Goal: Check status

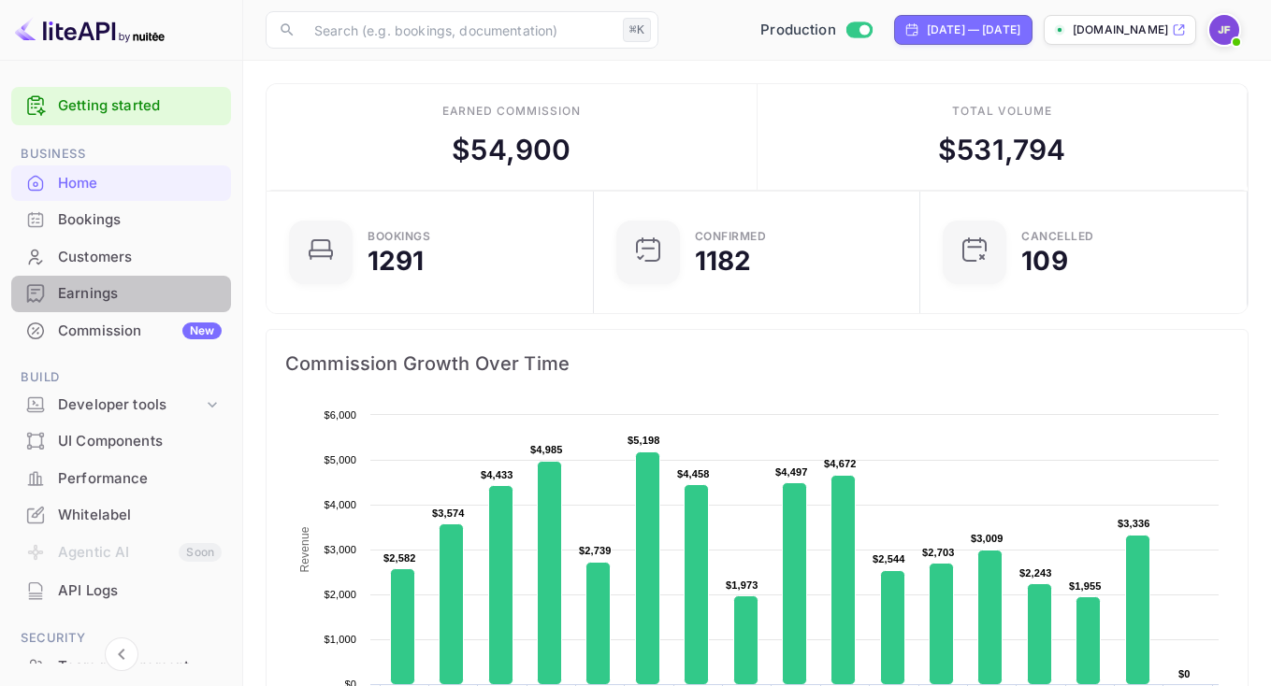
click at [99, 297] on div "Earnings" at bounding box center [140, 294] width 164 height 22
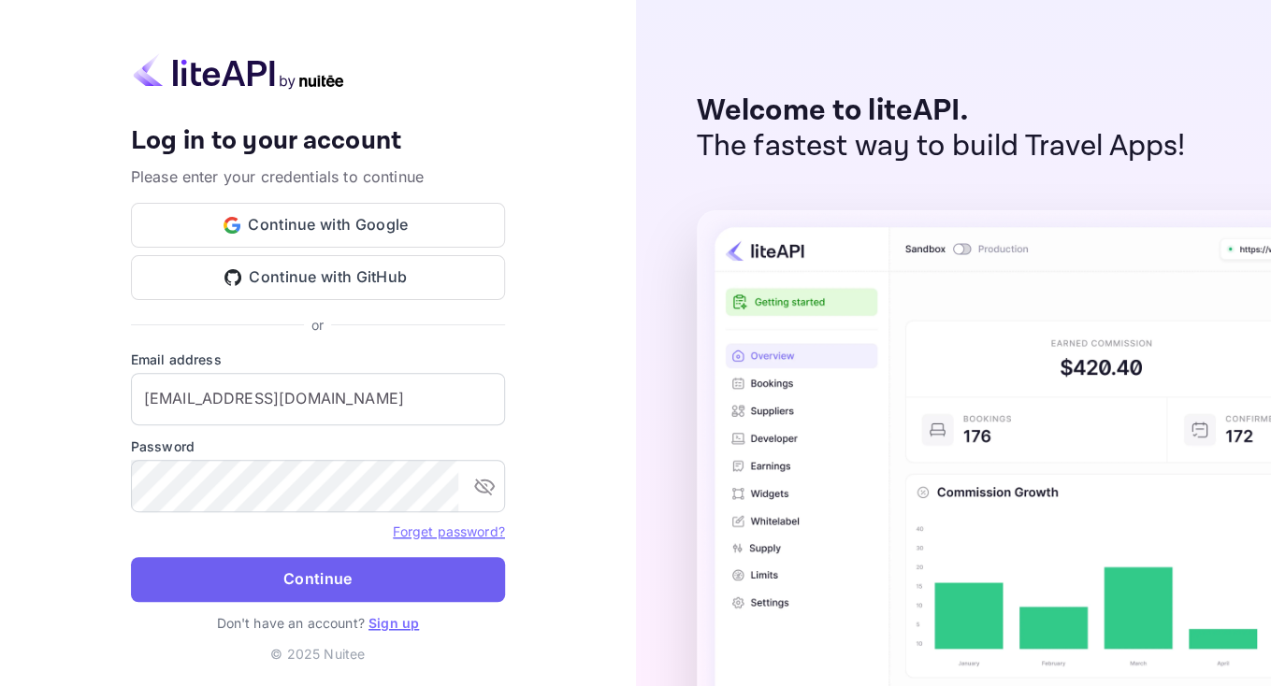
click at [253, 580] on button "Continue" at bounding box center [318, 579] width 374 height 45
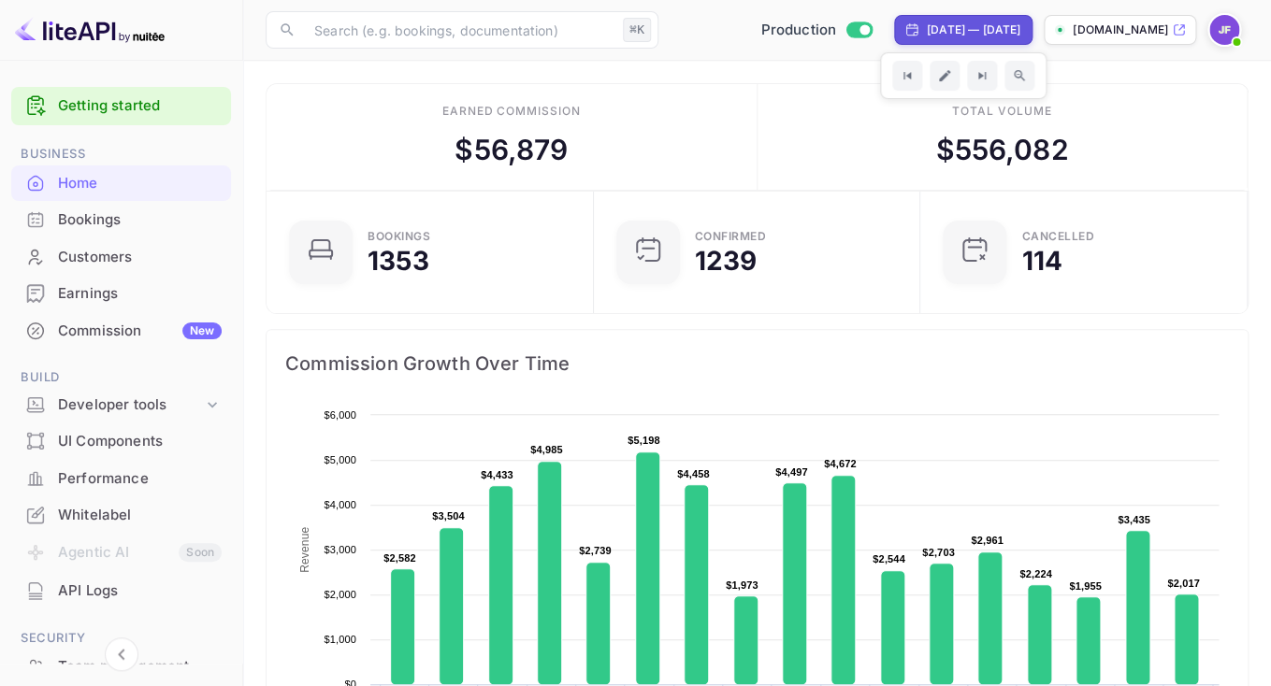
click at [978, 32] on div "[DATE] — [DATE]" at bounding box center [973, 30] width 93 height 17
select select "7"
select select "2025"
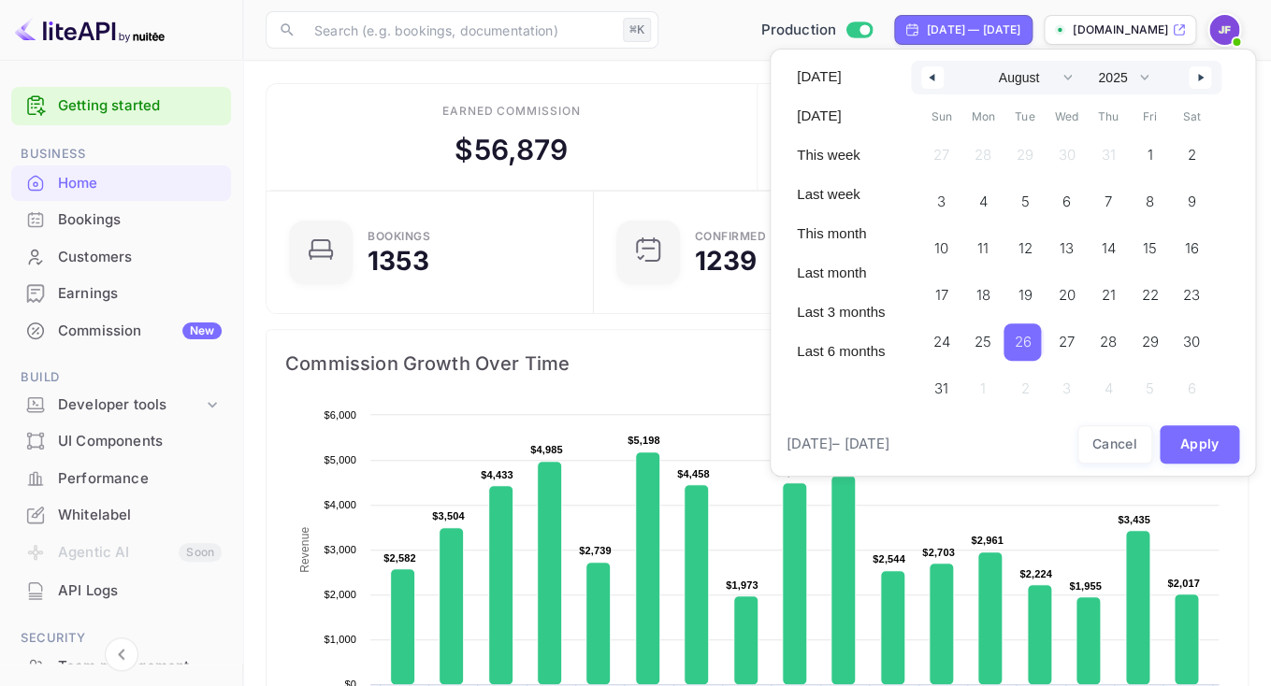
click at [1026, 349] on span "26" at bounding box center [1021, 342] width 17 height 34
click at [1205, 80] on icon "button" at bounding box center [1202, 77] width 9 height 7
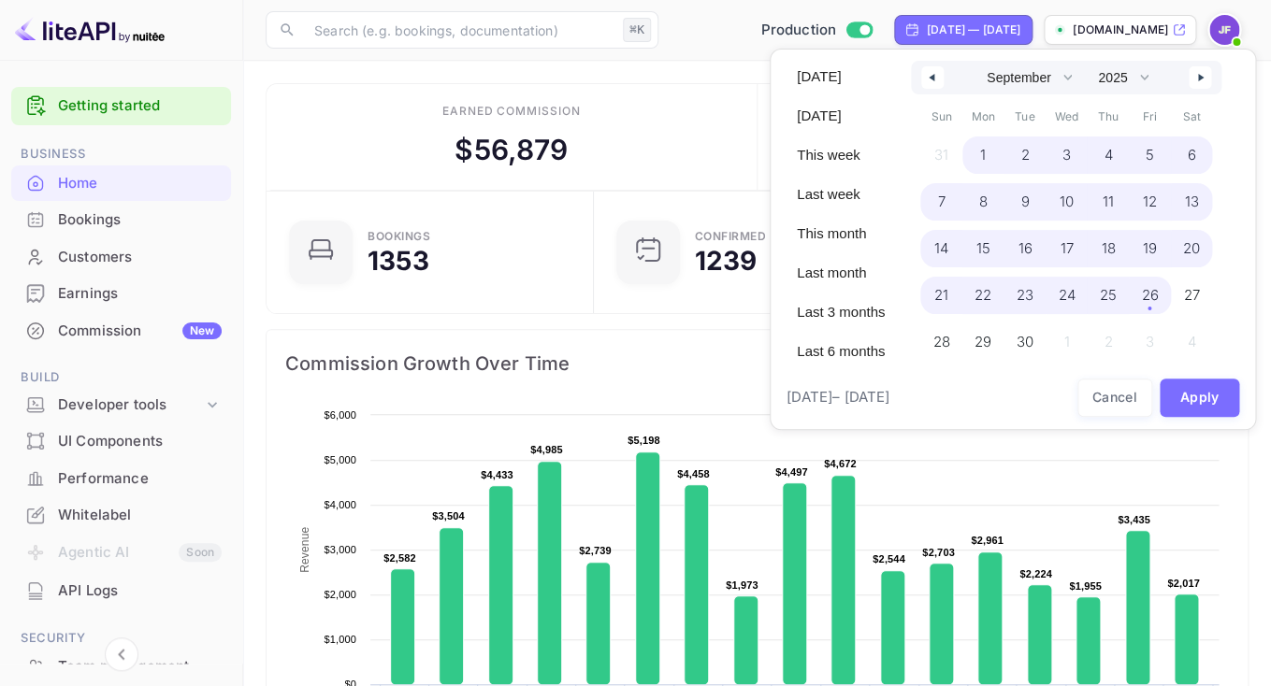
click at [1157, 294] on span "26" at bounding box center [1149, 296] width 17 height 34
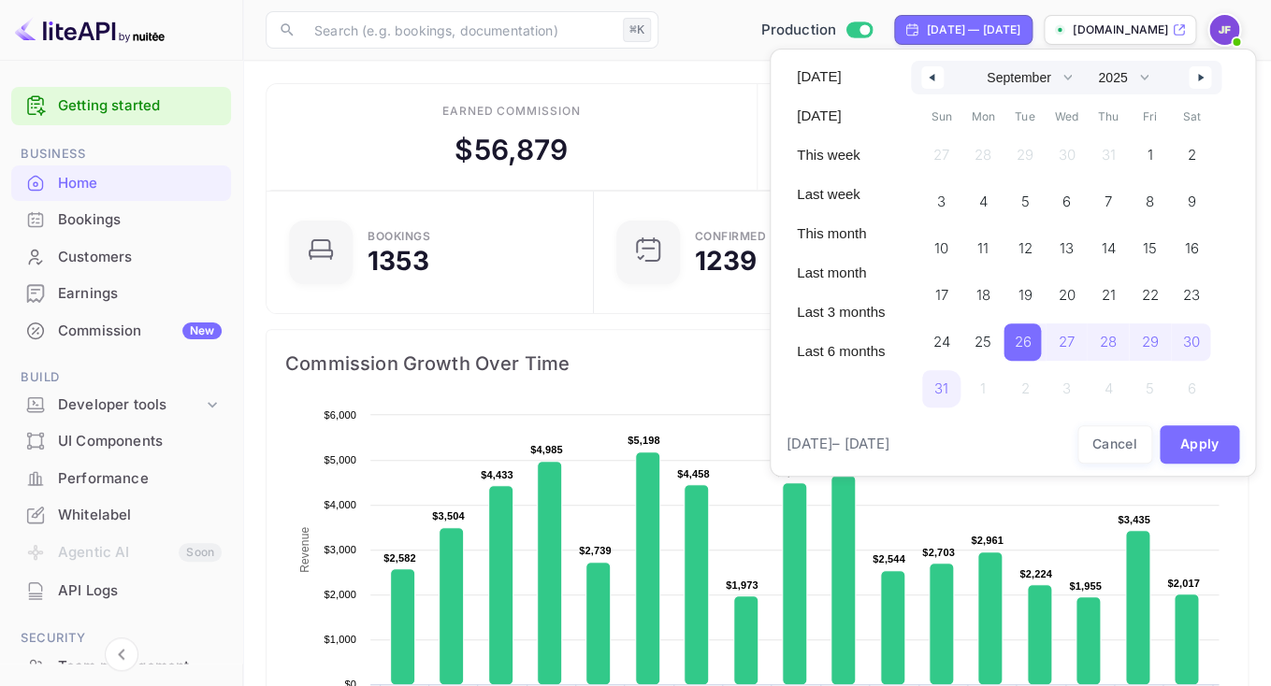
select select "7"
click at [1179, 444] on button "Apply" at bounding box center [1199, 444] width 80 height 38
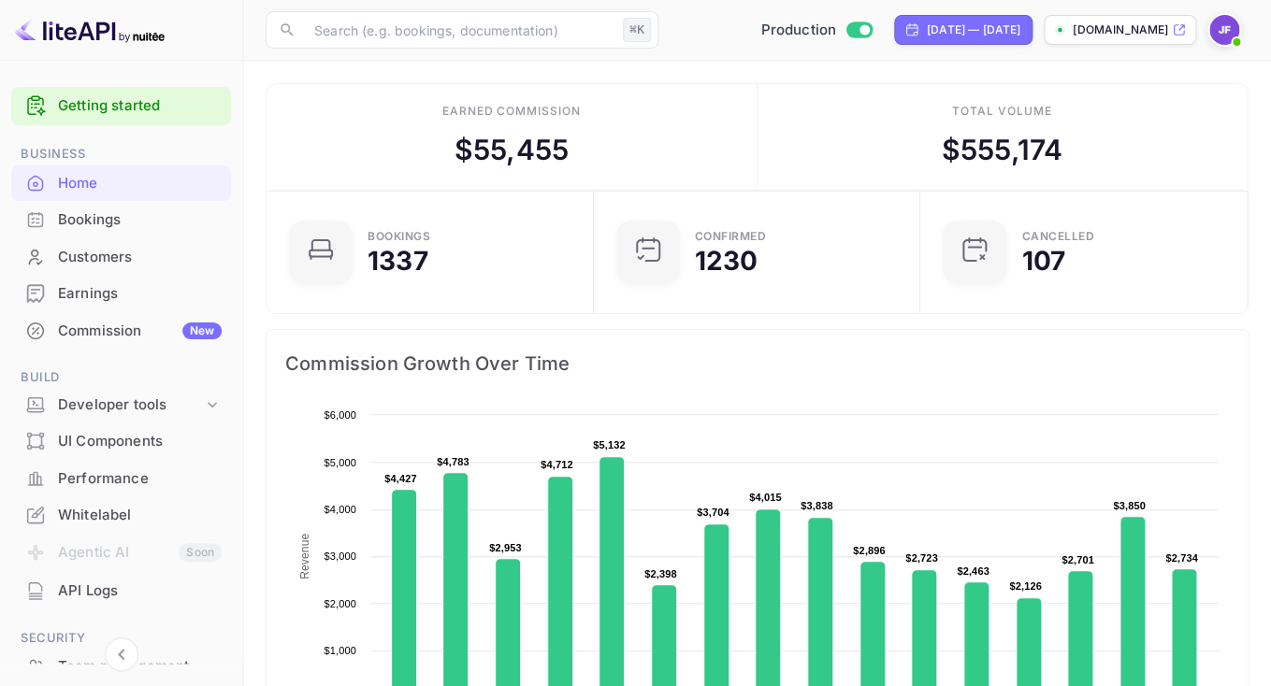
click at [96, 281] on div "Earnings" at bounding box center [121, 294] width 220 height 36
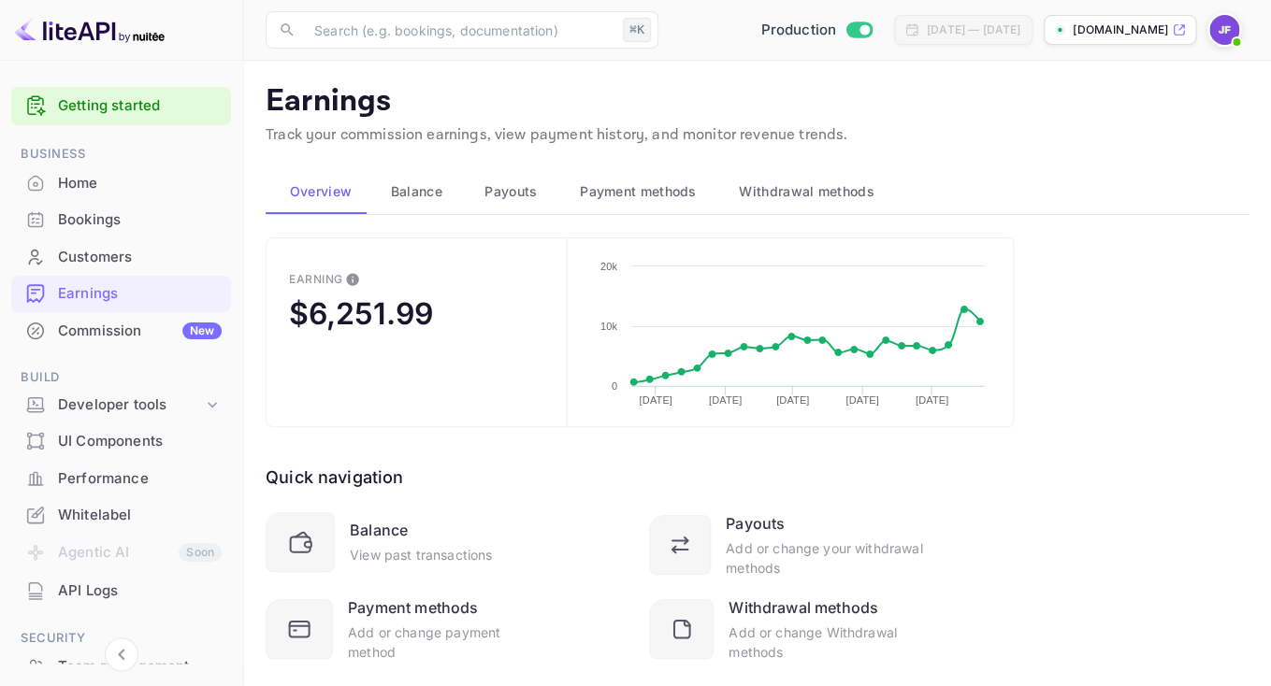
click at [513, 197] on span "Payouts" at bounding box center [510, 191] width 52 height 22
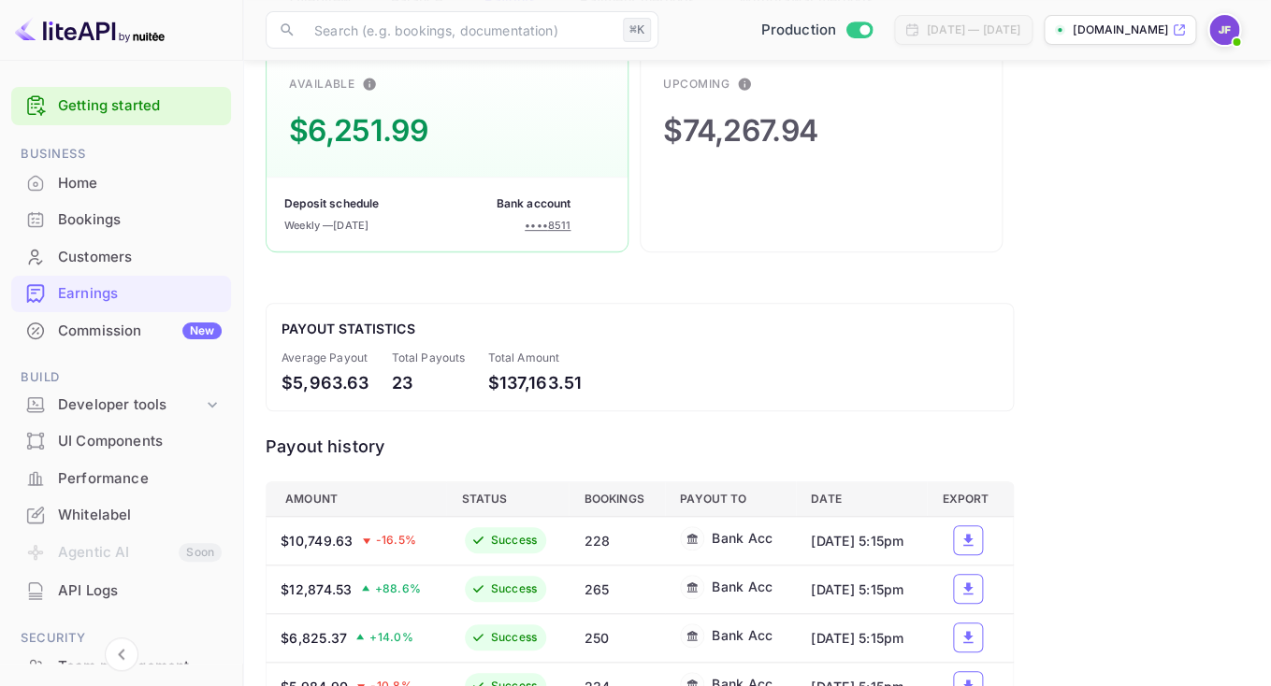
scroll to position [205, 0]
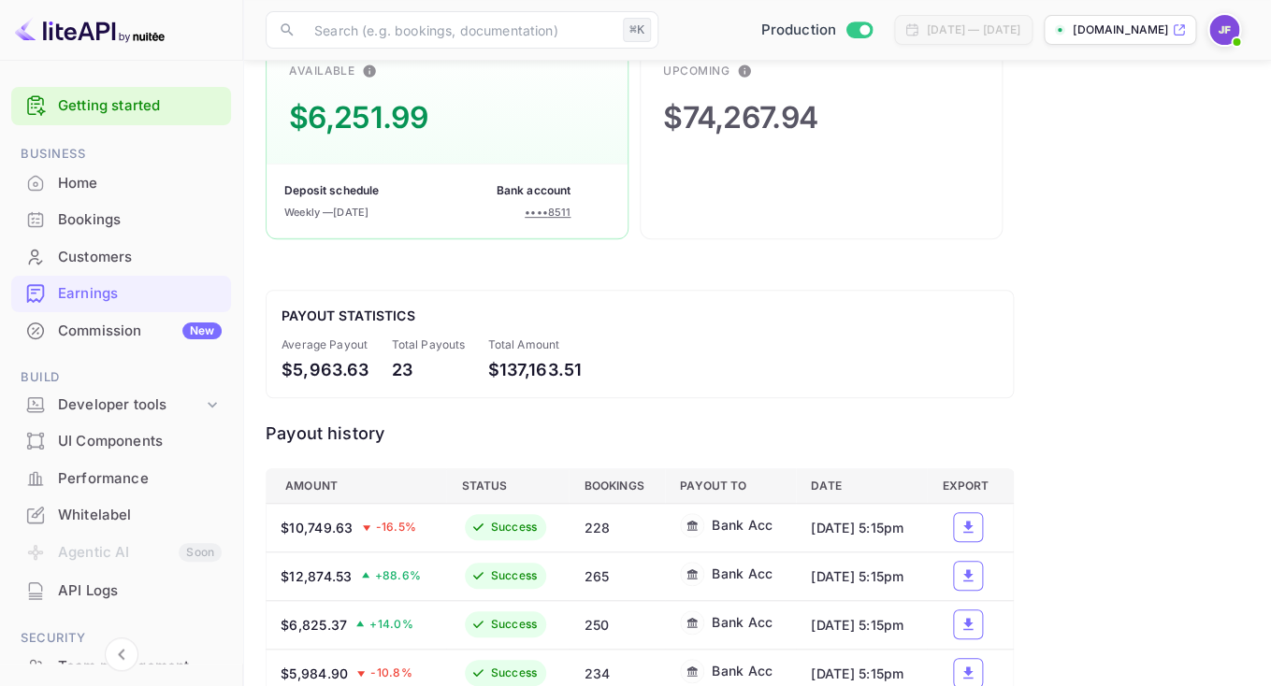
click at [94, 218] on div "Bookings" at bounding box center [140, 220] width 164 height 22
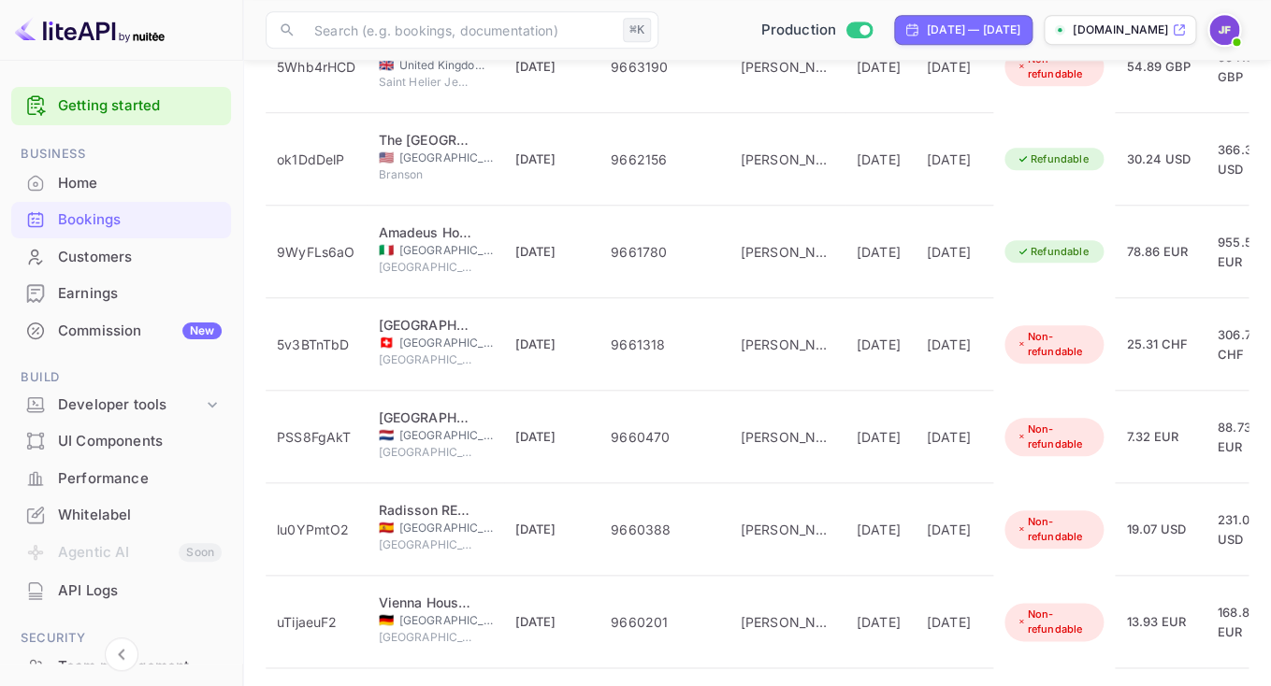
scroll to position [448, 0]
